Goal: Communication & Community: Connect with others

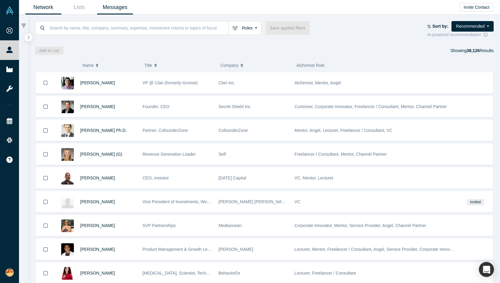
click at [118, 6] on link "Messages" at bounding box center [115, 7] width 36 height 14
